Goal: Navigation & Orientation: Find specific page/section

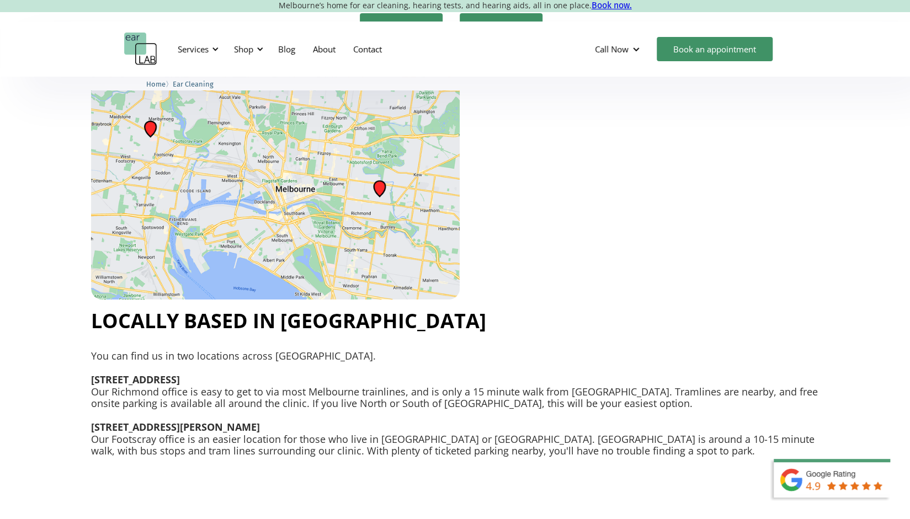
scroll to position [2646, 0]
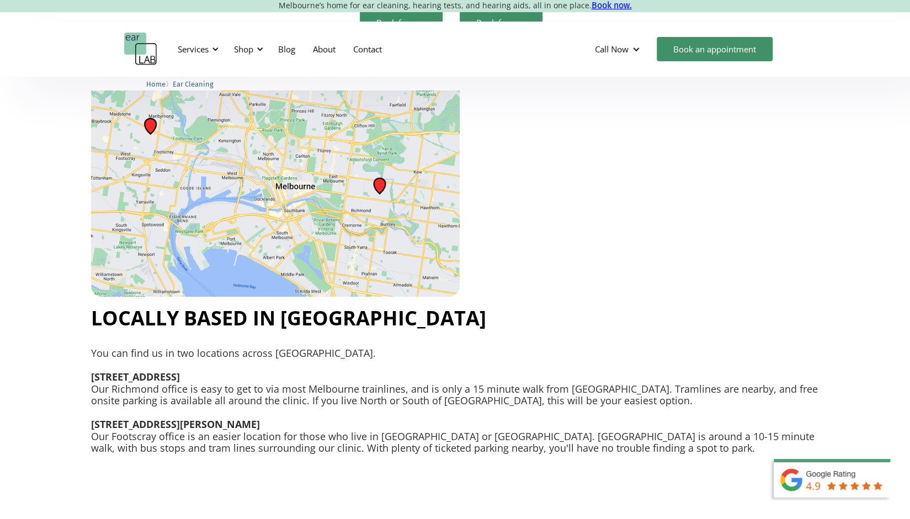
click at [626, 306] on h2 "Locally based in [GEOGRAPHIC_DATA]" at bounding box center [455, 318] width 728 height 25
drag, startPoint x: 345, startPoint y: 235, endPoint x: 626, endPoint y: 303, distance: 288.5
click at [626, 306] on h2 "Locally based in [GEOGRAPHIC_DATA]" at bounding box center [455, 318] width 728 height 25
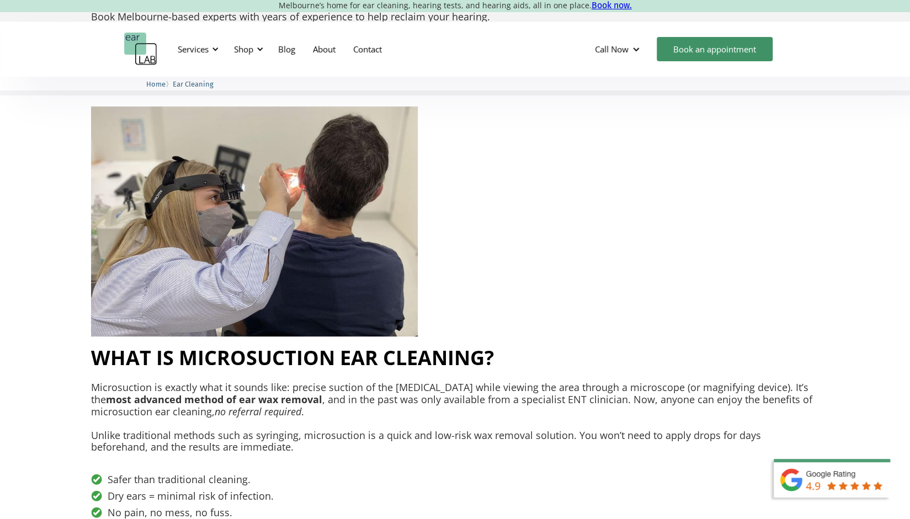
scroll to position [0, 0]
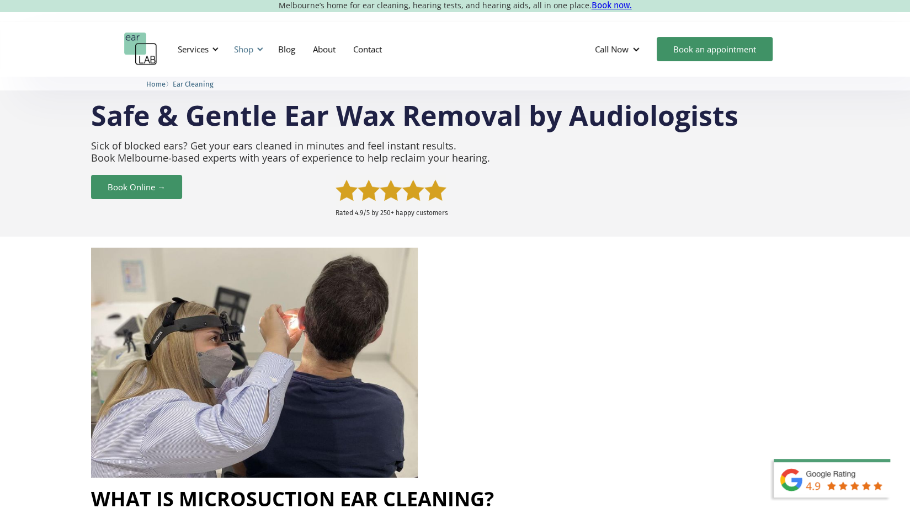
click at [258, 47] on div at bounding box center [260, 49] width 8 height 8
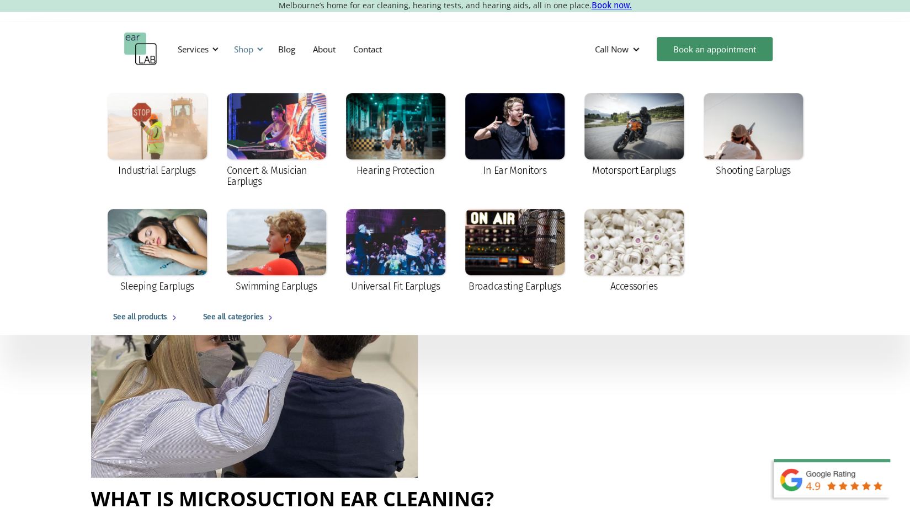
click at [258, 47] on div at bounding box center [260, 49] width 8 height 8
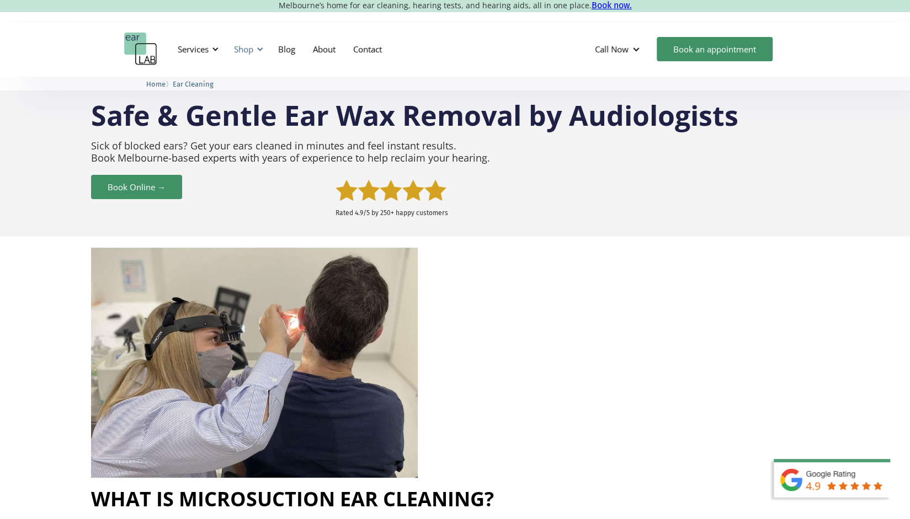
click at [258, 47] on div at bounding box center [260, 49] width 8 height 8
